Goal: Book appointment/travel/reservation

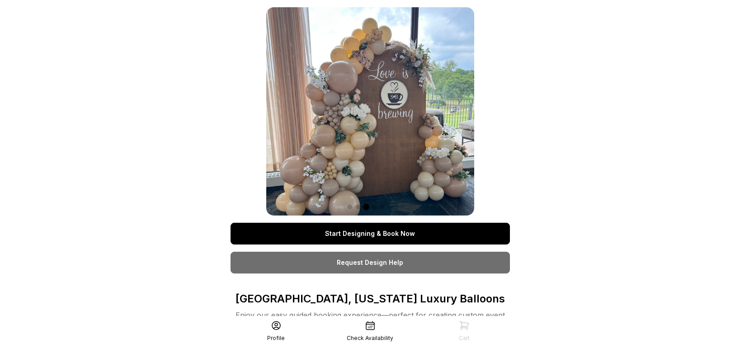
click at [392, 235] on link "Start Designing & Book Now" at bounding box center [370, 233] width 279 height 22
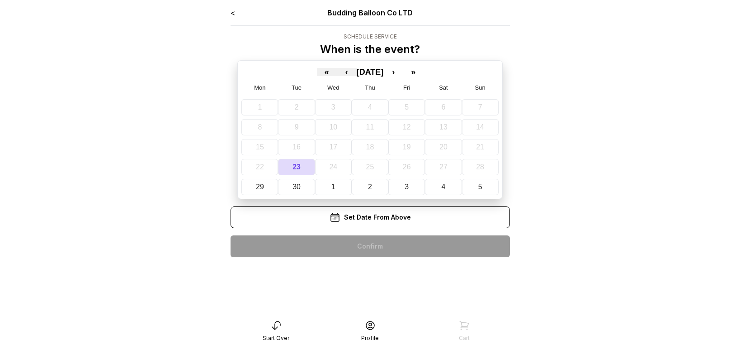
click at [388, 220] on div "Set Date From Above" at bounding box center [370, 217] width 279 height 22
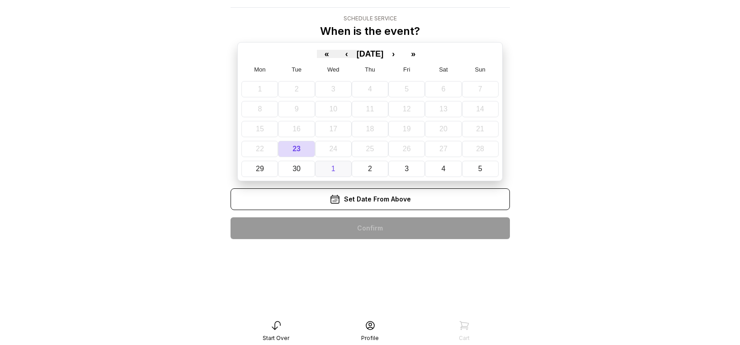
click at [330, 170] on button "1" at bounding box center [333, 169] width 37 height 16
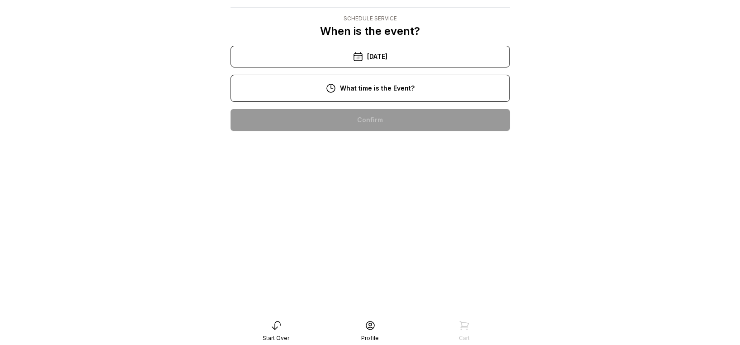
click at [389, 266] on div "3:00 pm" at bounding box center [370, 265] width 265 height 22
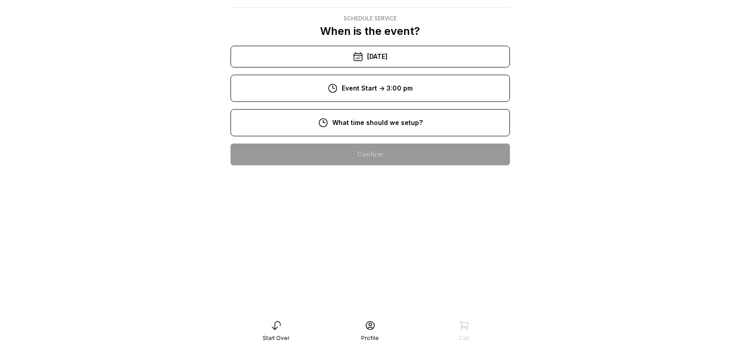
scroll to position [86, 0]
click at [388, 288] on div "1:00 pm" at bounding box center [370, 299] width 265 height 22
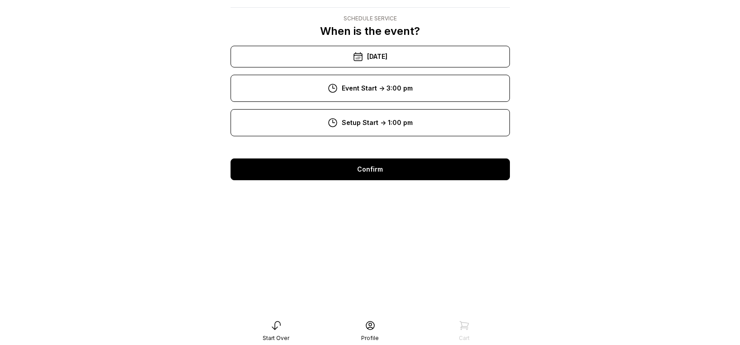
scroll to position [18, 0]
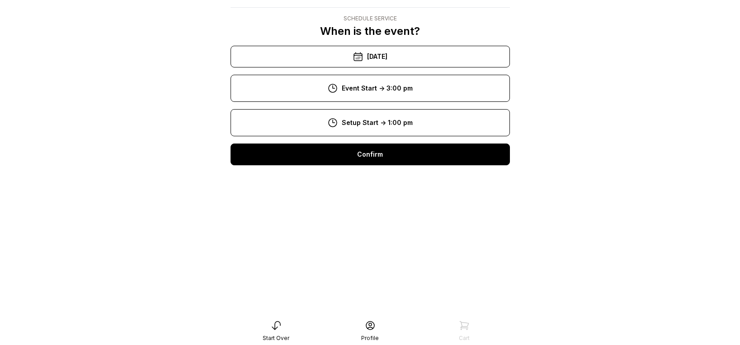
click at [411, 158] on div "Confirm" at bounding box center [370, 154] width 279 height 22
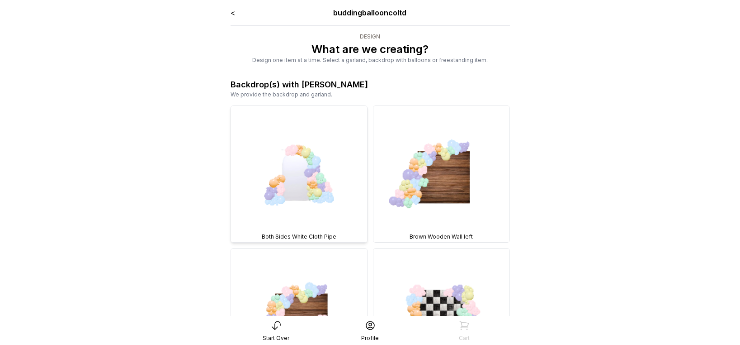
click at [308, 186] on img at bounding box center [299, 174] width 136 height 136
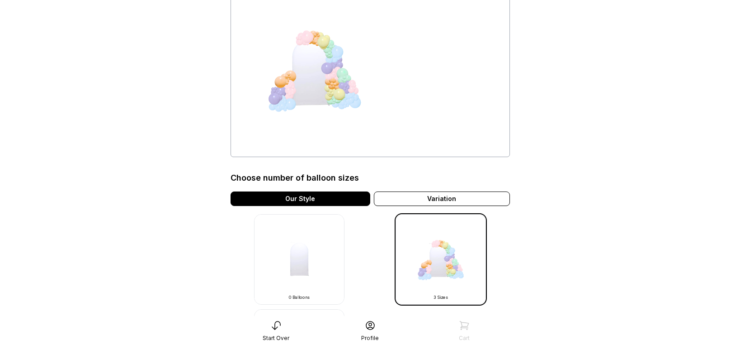
scroll to position [2, 0]
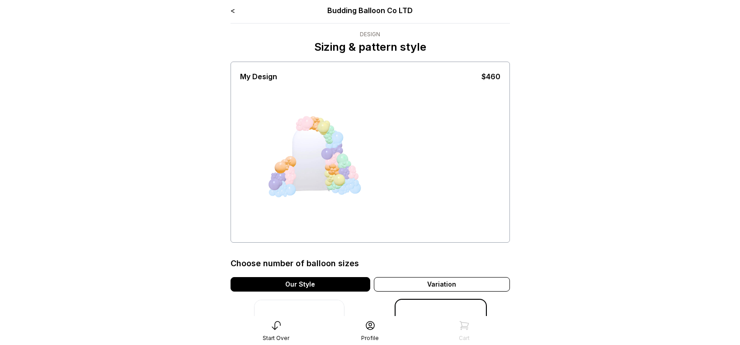
click at [347, 156] on div at bounding box center [343, 159] width 14 height 14
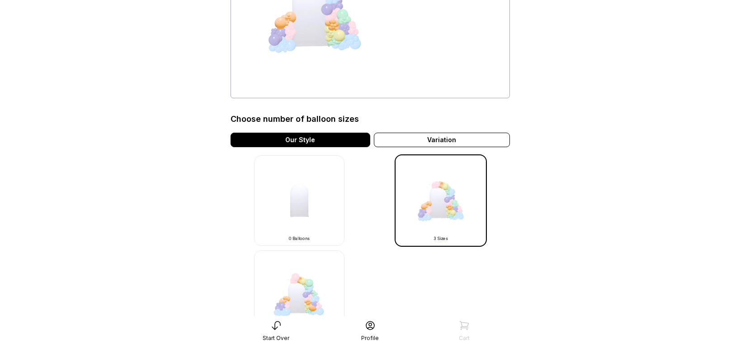
scroll to position [0, 0]
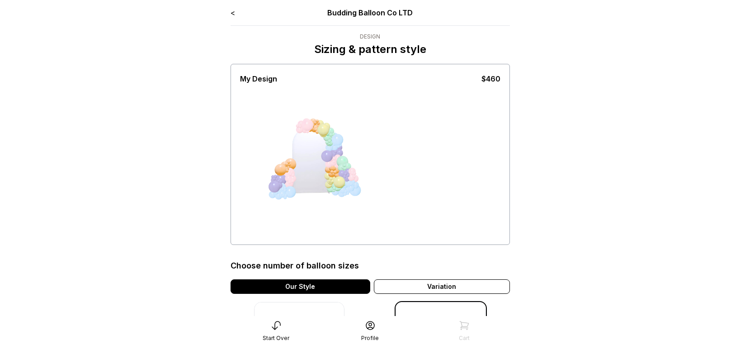
click at [343, 194] on div at bounding box center [341, 193] width 9 height 9
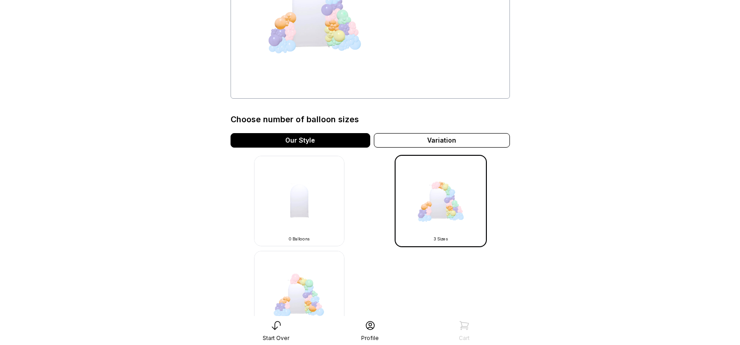
scroll to position [248, 0]
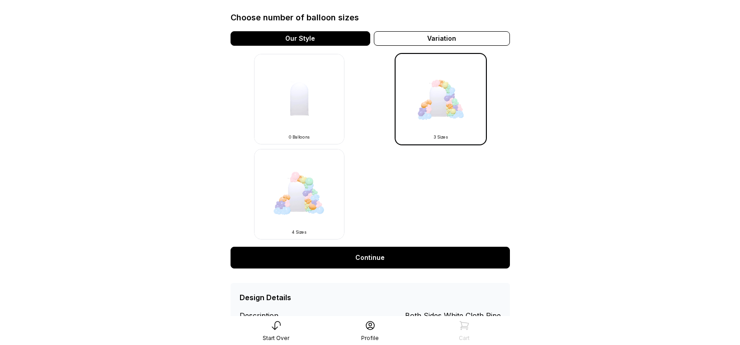
click at [384, 263] on link "Continue" at bounding box center [370, 257] width 279 height 22
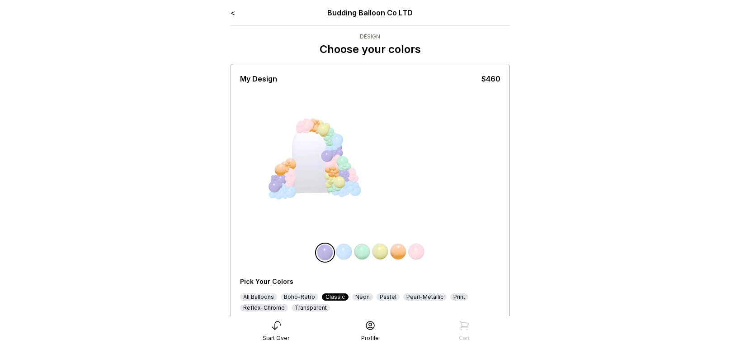
scroll to position [69, 0]
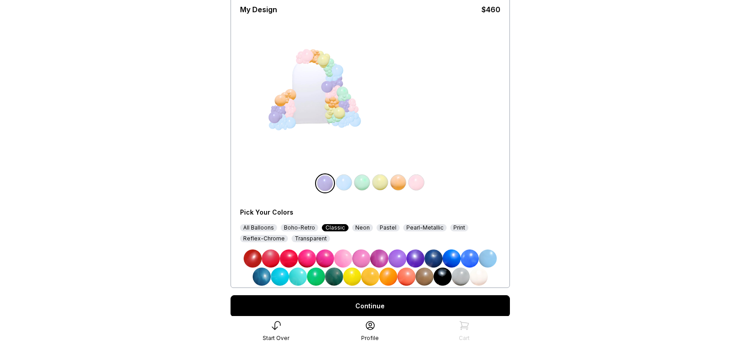
click at [250, 259] on img at bounding box center [253, 258] width 18 height 18
click at [345, 184] on img at bounding box center [344, 182] width 18 height 18
click at [479, 276] on img at bounding box center [479, 276] width 18 height 18
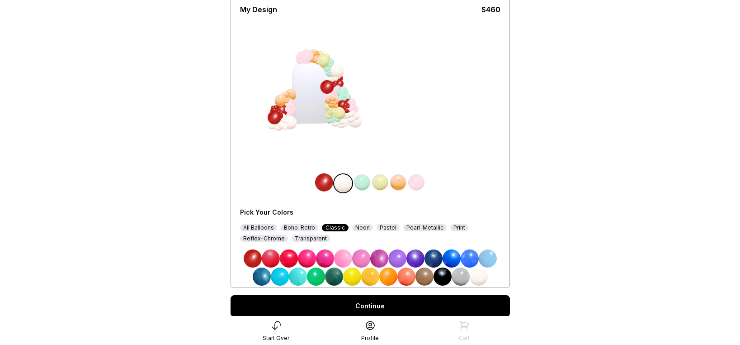
click at [375, 183] on img at bounding box center [380, 182] width 18 height 18
click at [429, 277] on img at bounding box center [425, 276] width 18 height 18
click at [398, 181] on img at bounding box center [398, 182] width 18 height 18
click at [405, 279] on img at bounding box center [406, 276] width 18 height 18
click at [362, 185] on img at bounding box center [360, 182] width 18 height 18
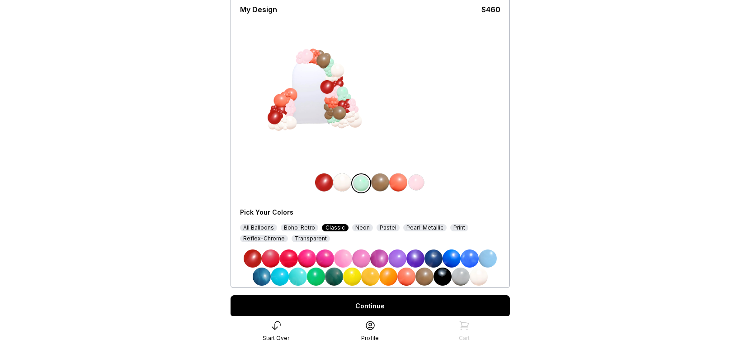
click at [331, 279] on img at bounding box center [334, 276] width 18 height 18
click at [415, 181] on img at bounding box center [416, 182] width 18 height 18
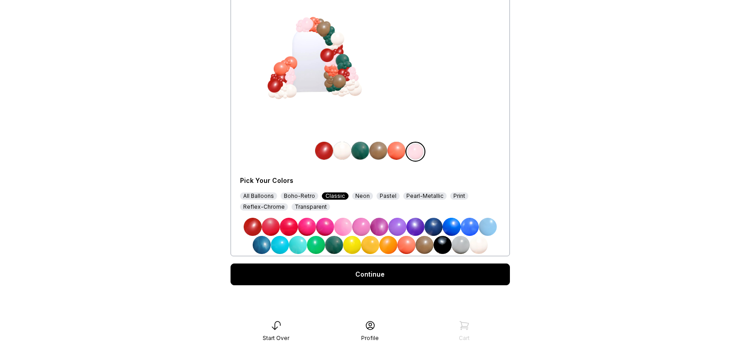
click at [436, 229] on img at bounding box center [434, 226] width 18 height 18
click at [397, 279] on link "Continue" at bounding box center [370, 274] width 279 height 22
